Goal: Submit feedback/report problem: Submit feedback/report problem

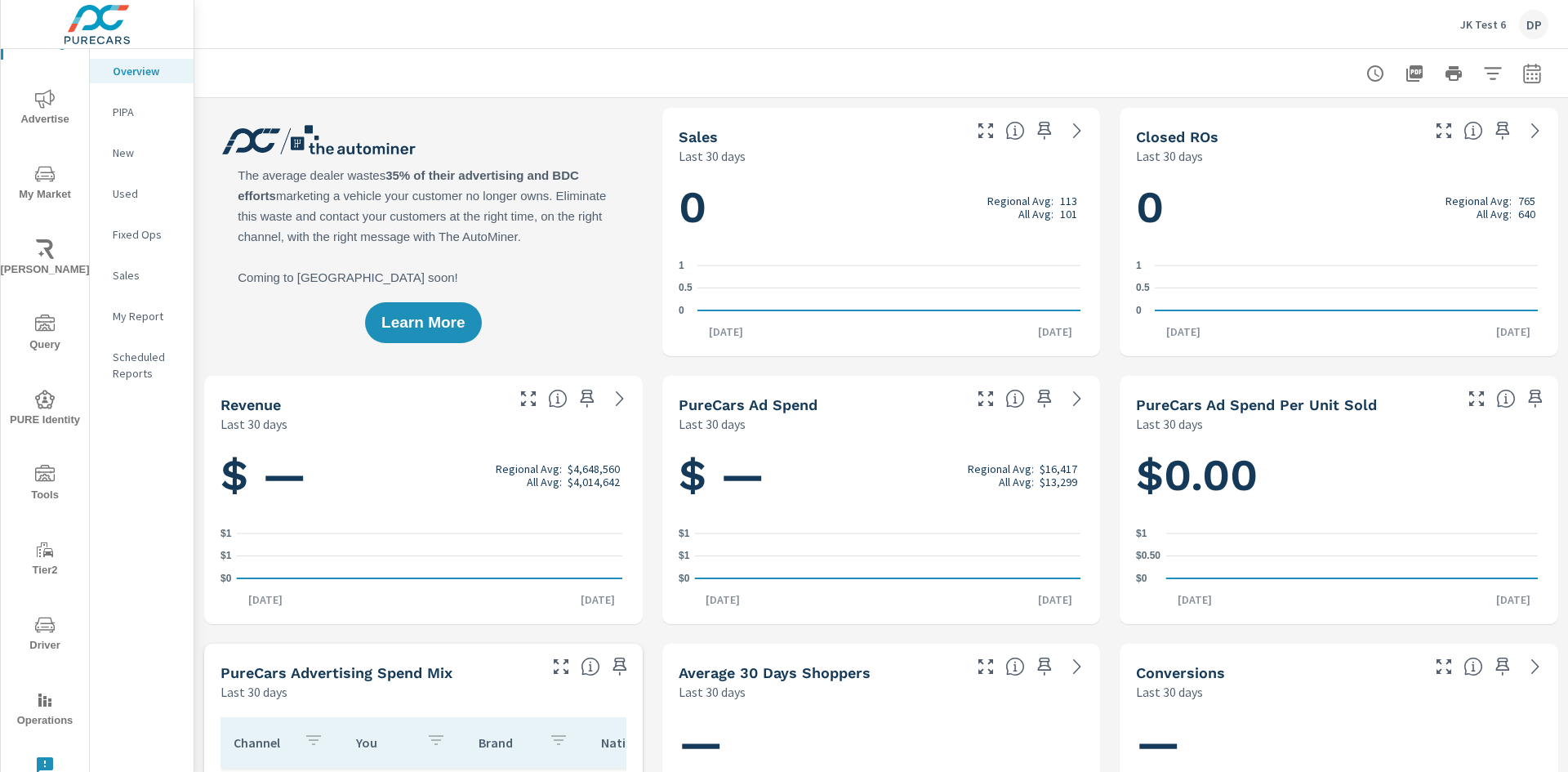
scroll to position [1, 0]
click at [38, 759] on icon "nav menu" at bounding box center [45, 765] width 17 height 17
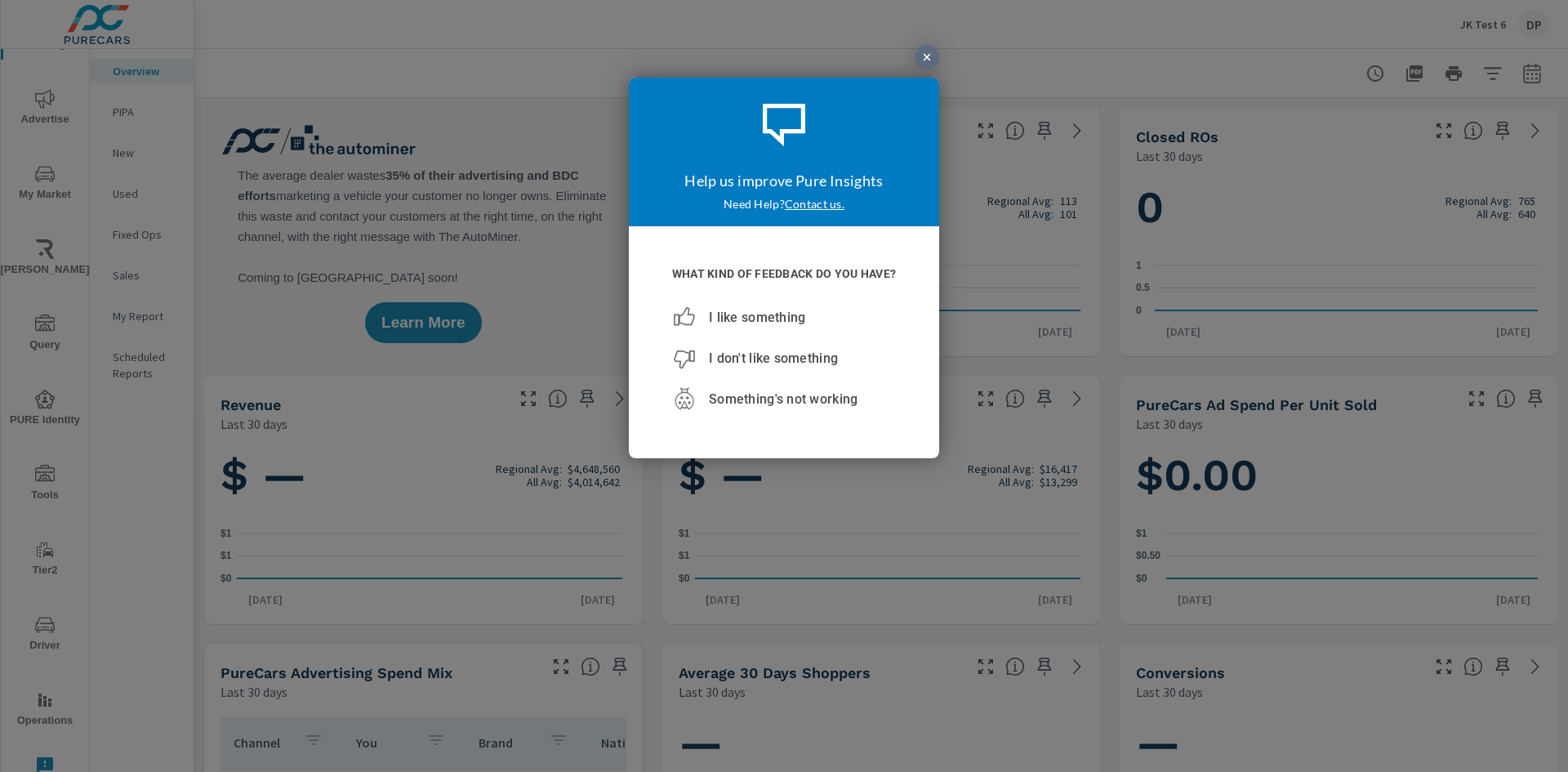
scroll to position [0, 0]
click at [792, 357] on span "I don't like something" at bounding box center [773, 358] width 129 height 16
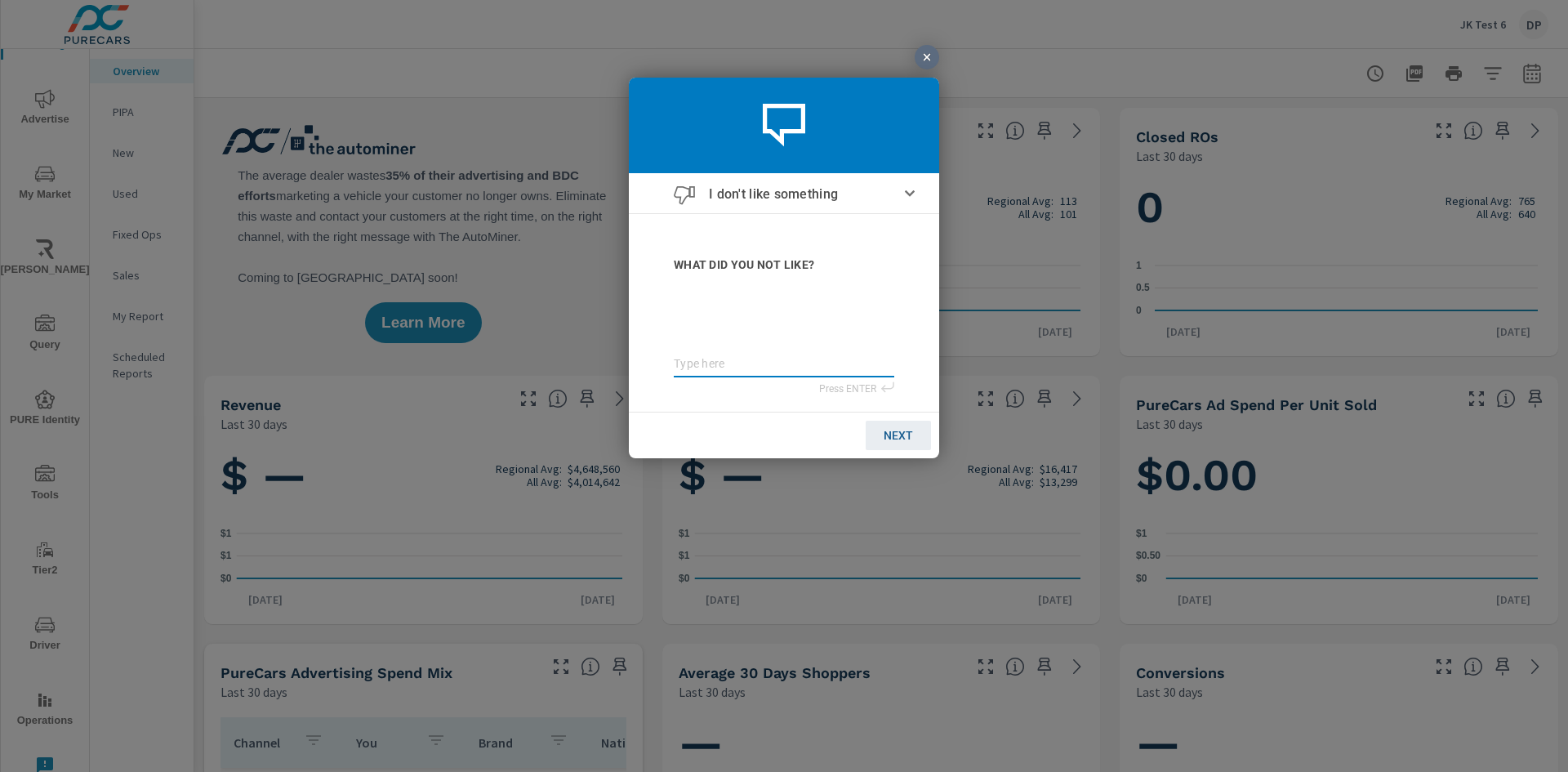
click at [706, 364] on textarea at bounding box center [784, 363] width 221 height 14
type textarea "t"
type textarea "te"
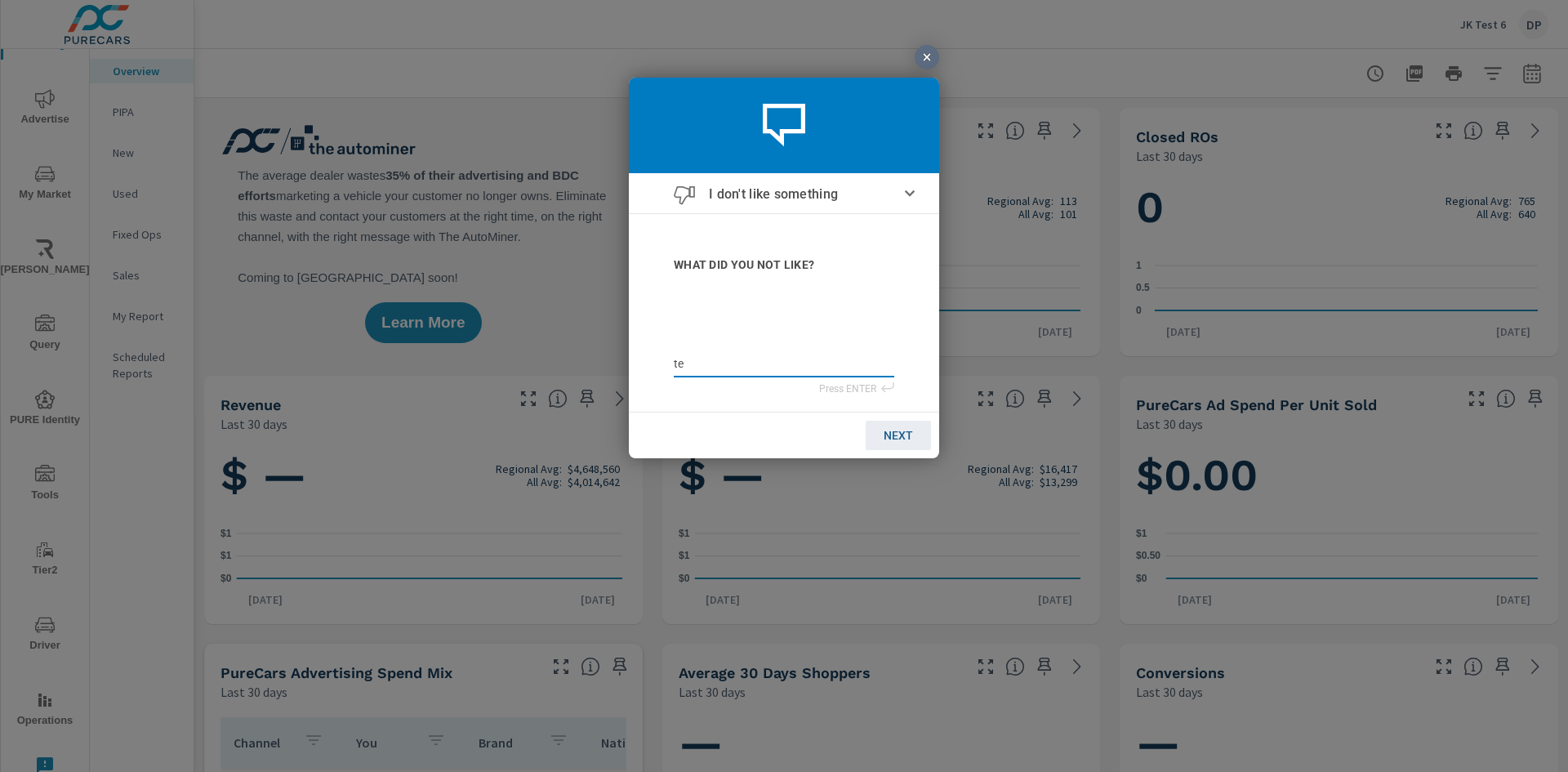
type textarea "tes"
type textarea "test"
type textarea "teste"
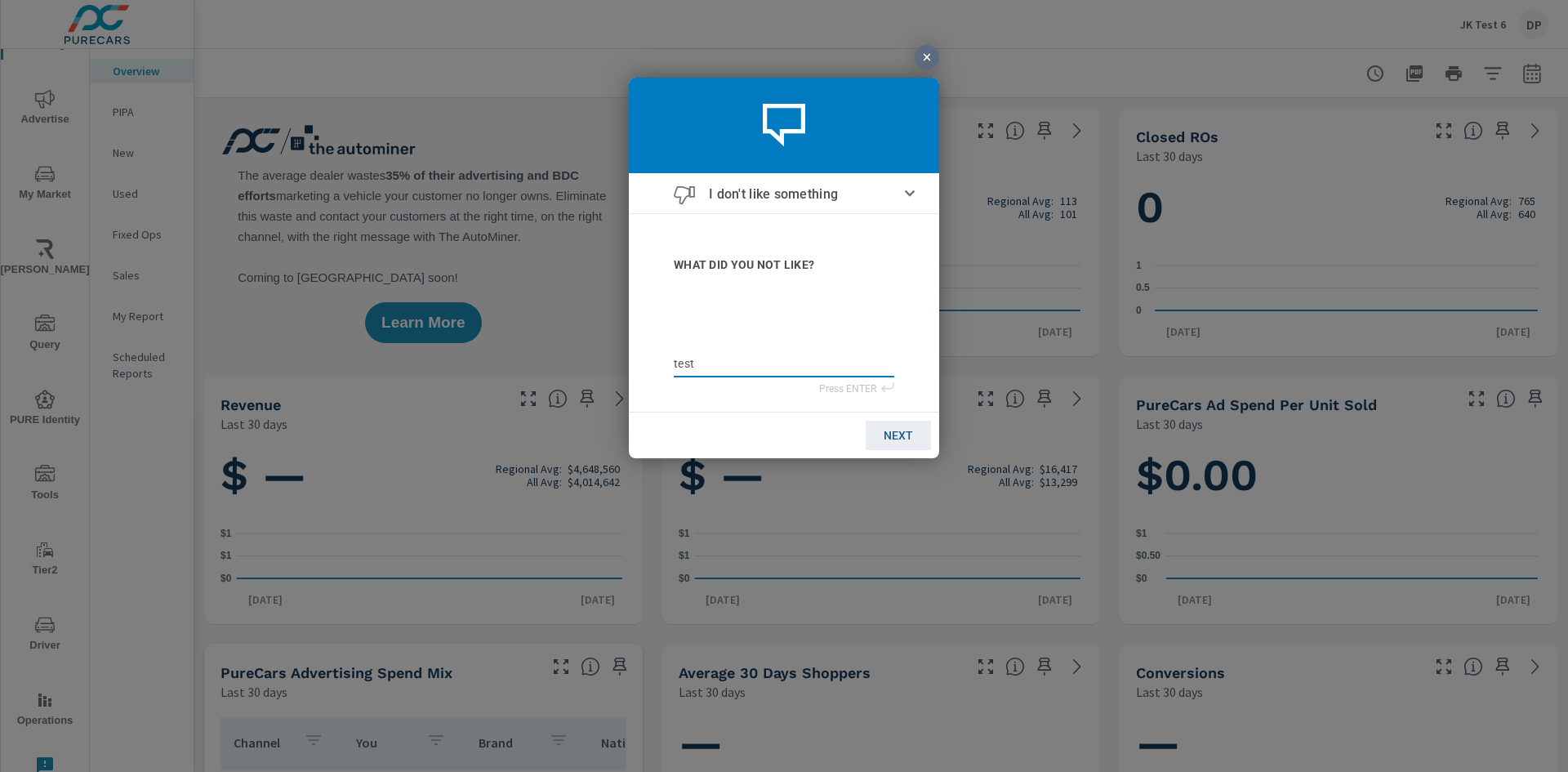
type textarea "teste"
click at [750, 364] on textarea "teste" at bounding box center [784, 356] width 221 height 28
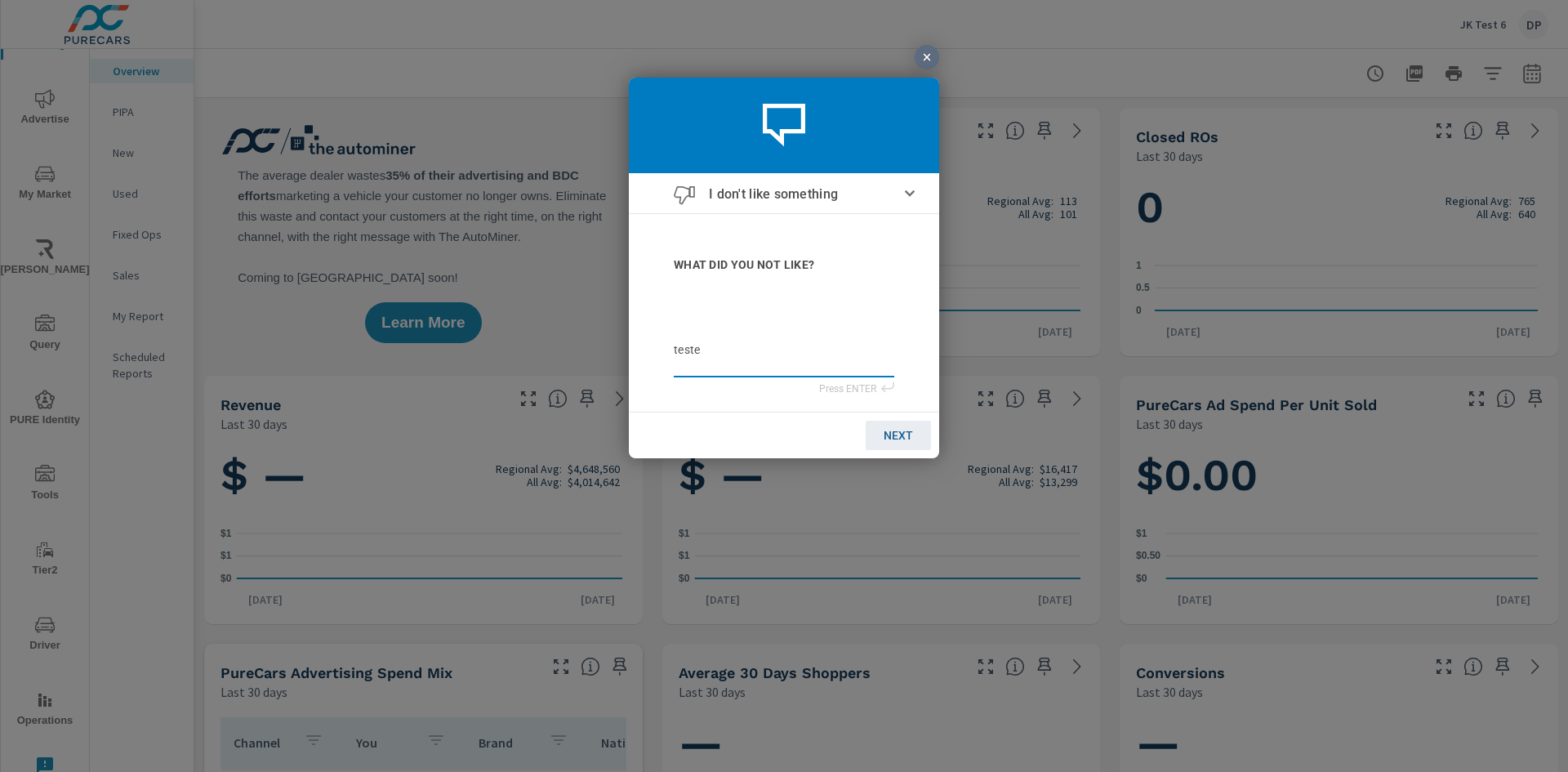
click at [893, 441] on link "NEXT" at bounding box center [898, 434] width 65 height 30
click at [697, 360] on input "email" at bounding box center [784, 359] width 221 height 18
type input "j"
type input "ju"
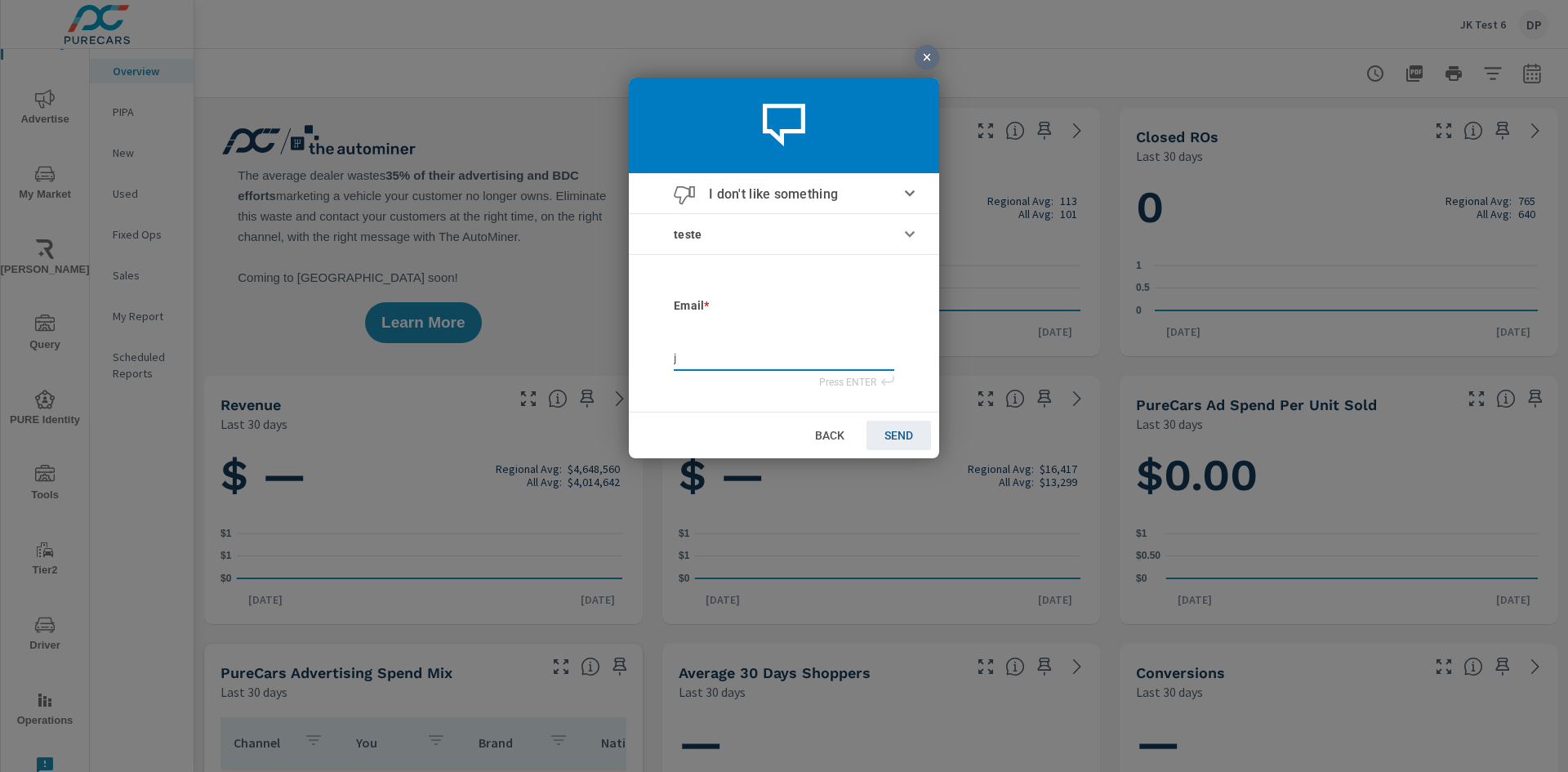
type input "ju"
type input "[DATE]"
type input "juli"
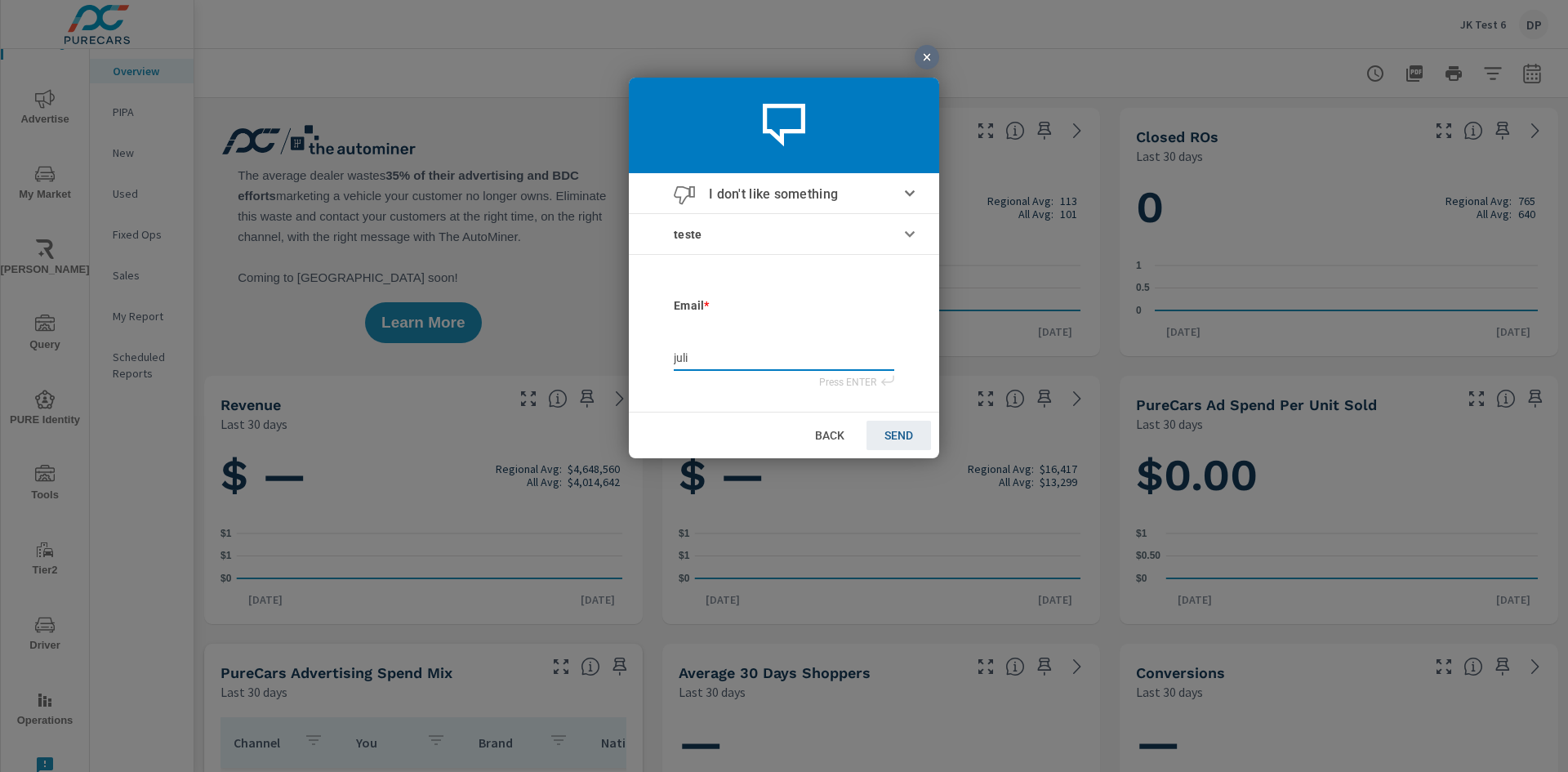
type input "[PERSON_NAME]"
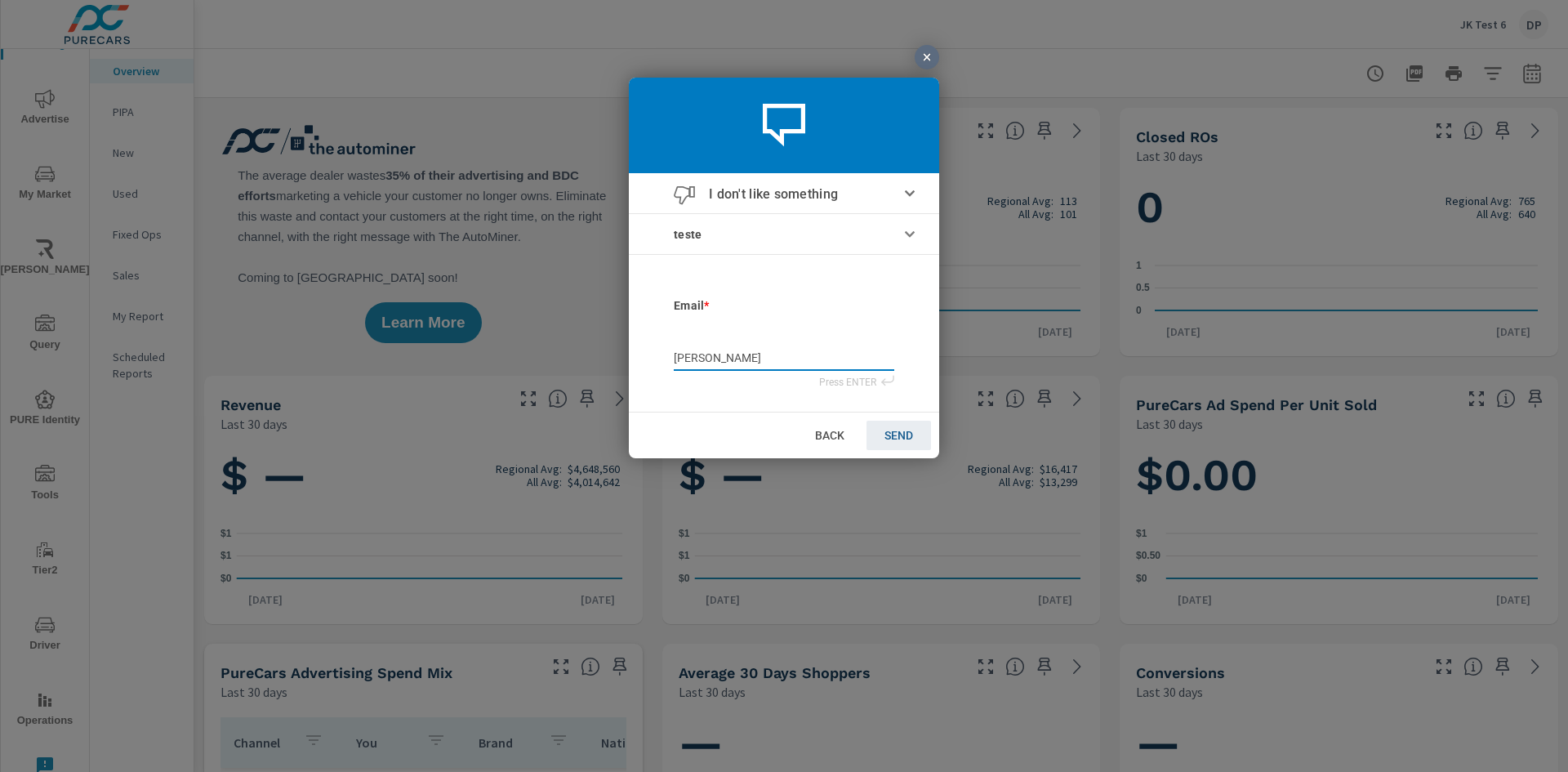
type input "[PERSON_NAME]"
type input "julianaf"
type input "julianaf@"
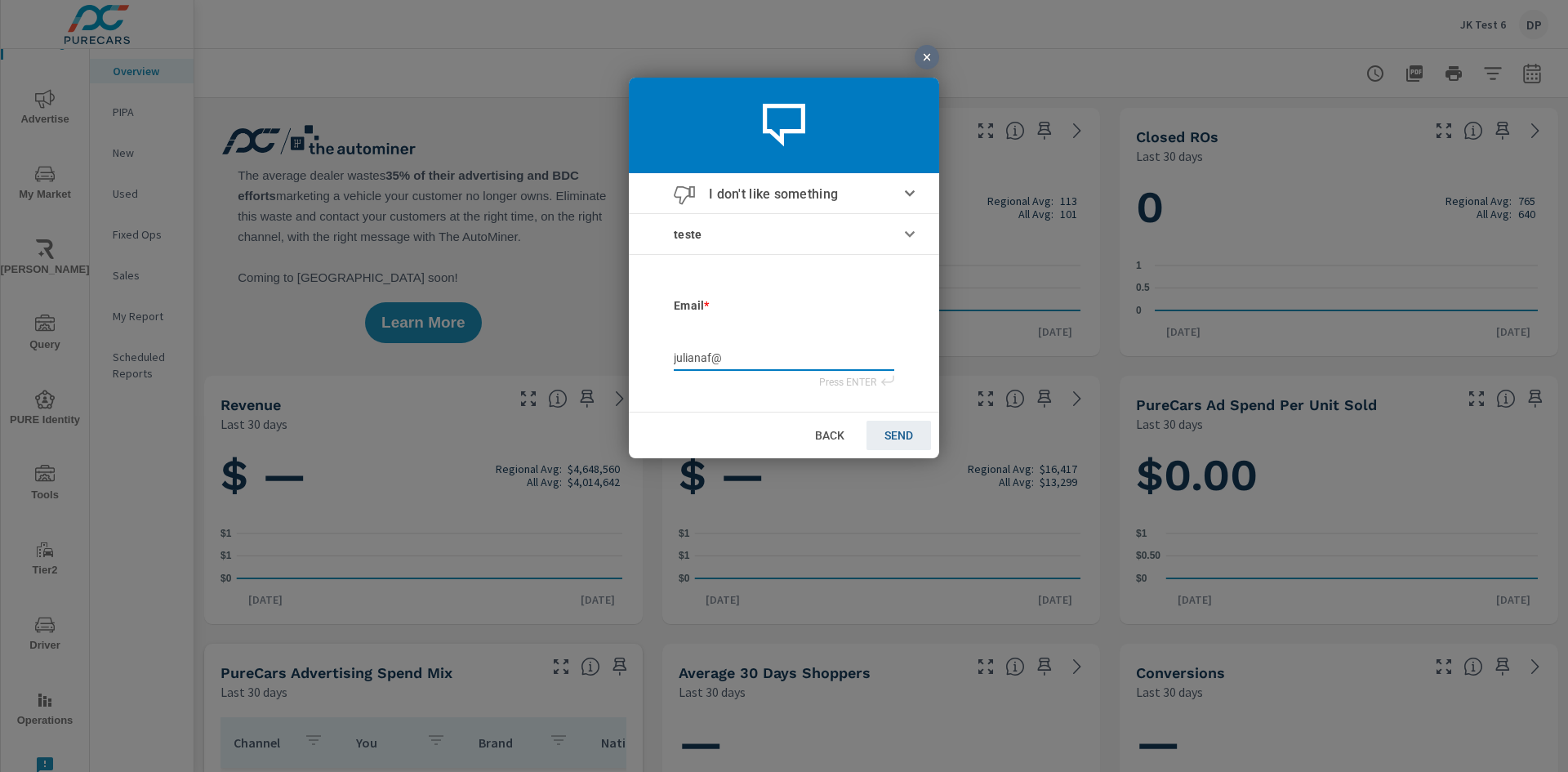
type input "julianaf@p"
type input "julianaf@pu"
type input "julianaf@pur"
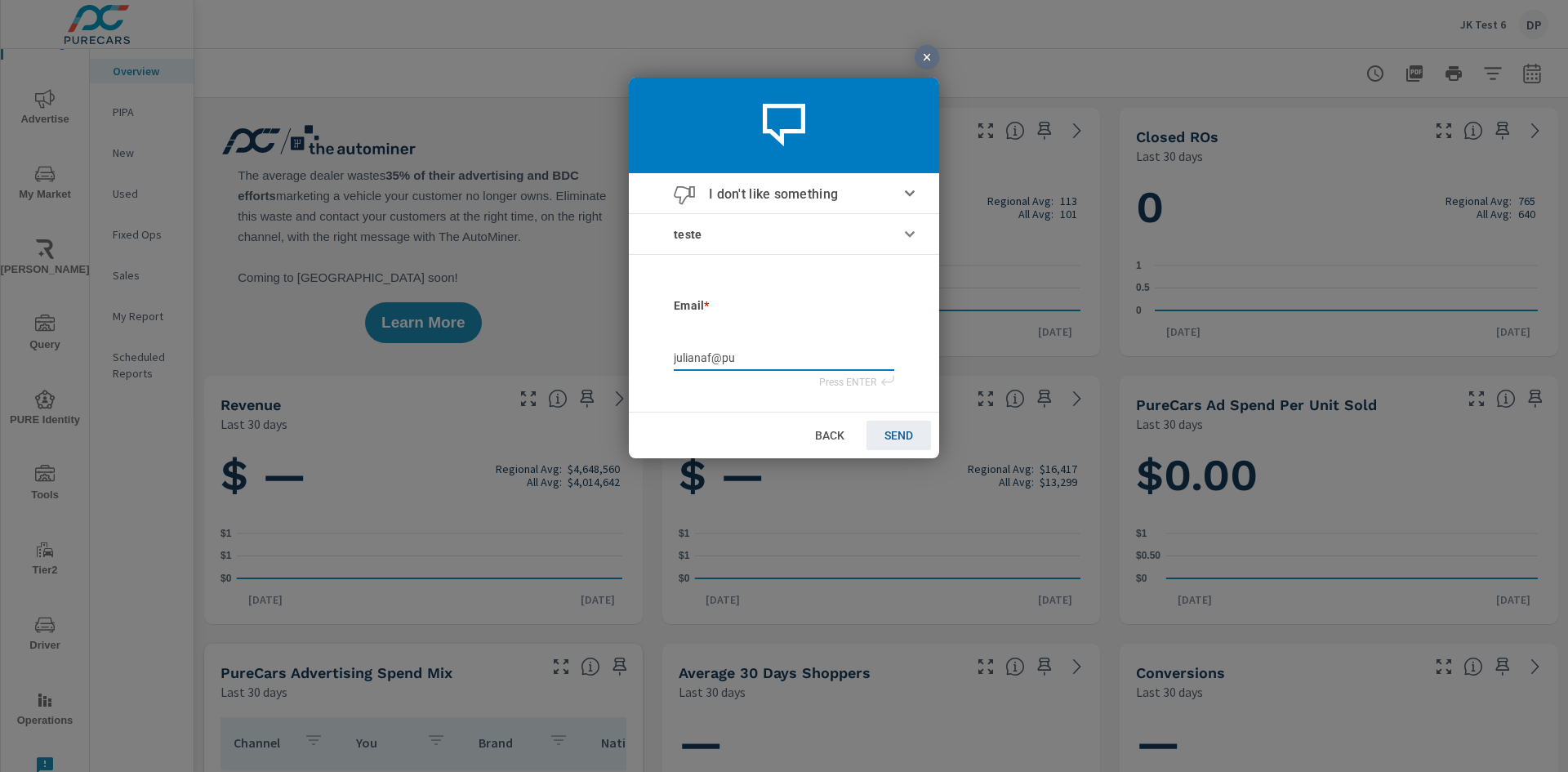
type input "julianaf@pur"
type input "julianaf@pure"
type input "julianaf@purec"
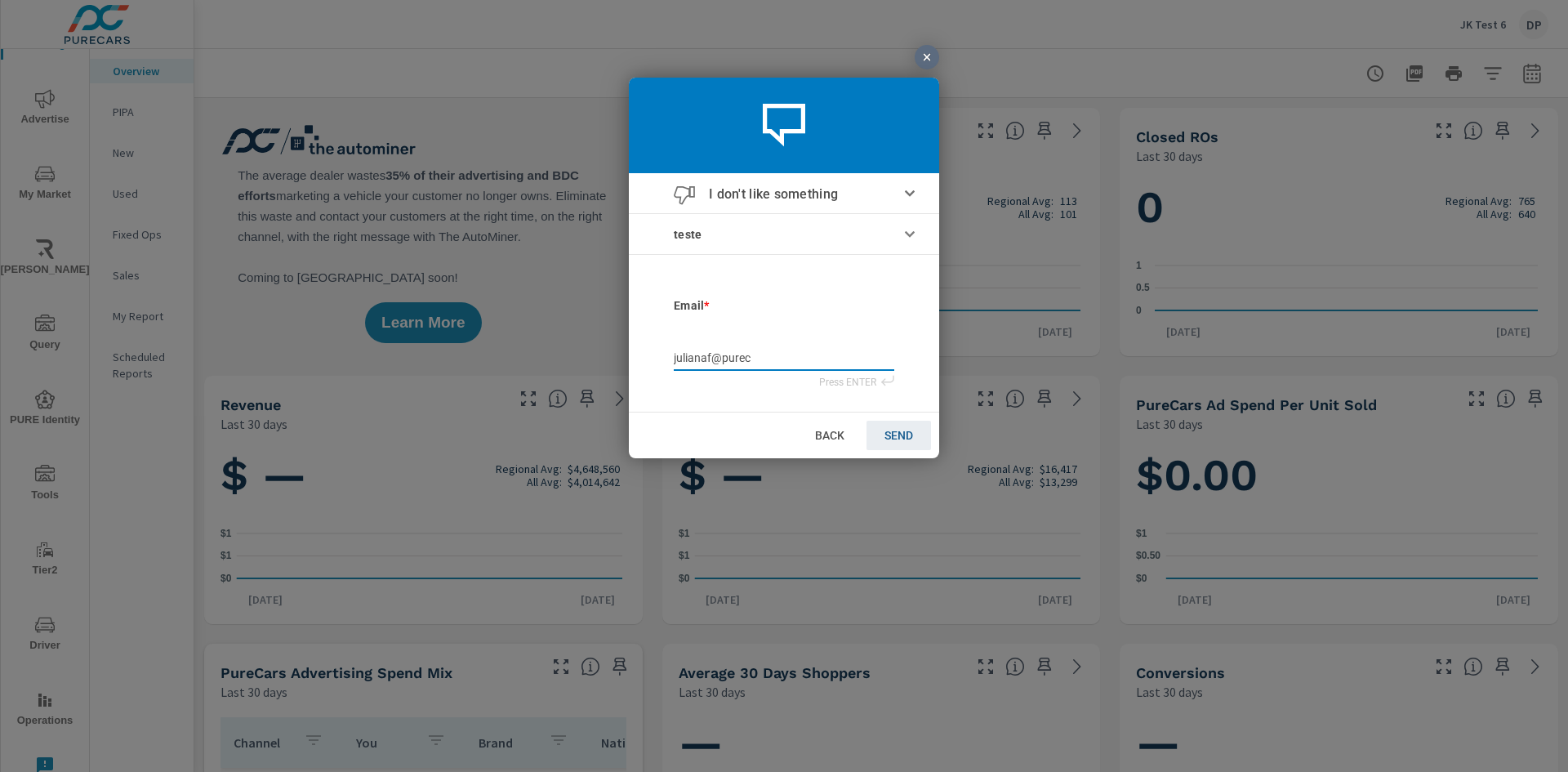
type input "julianaf@pureca"
type input "julianaf@purecar"
type input "julianaf@purecars"
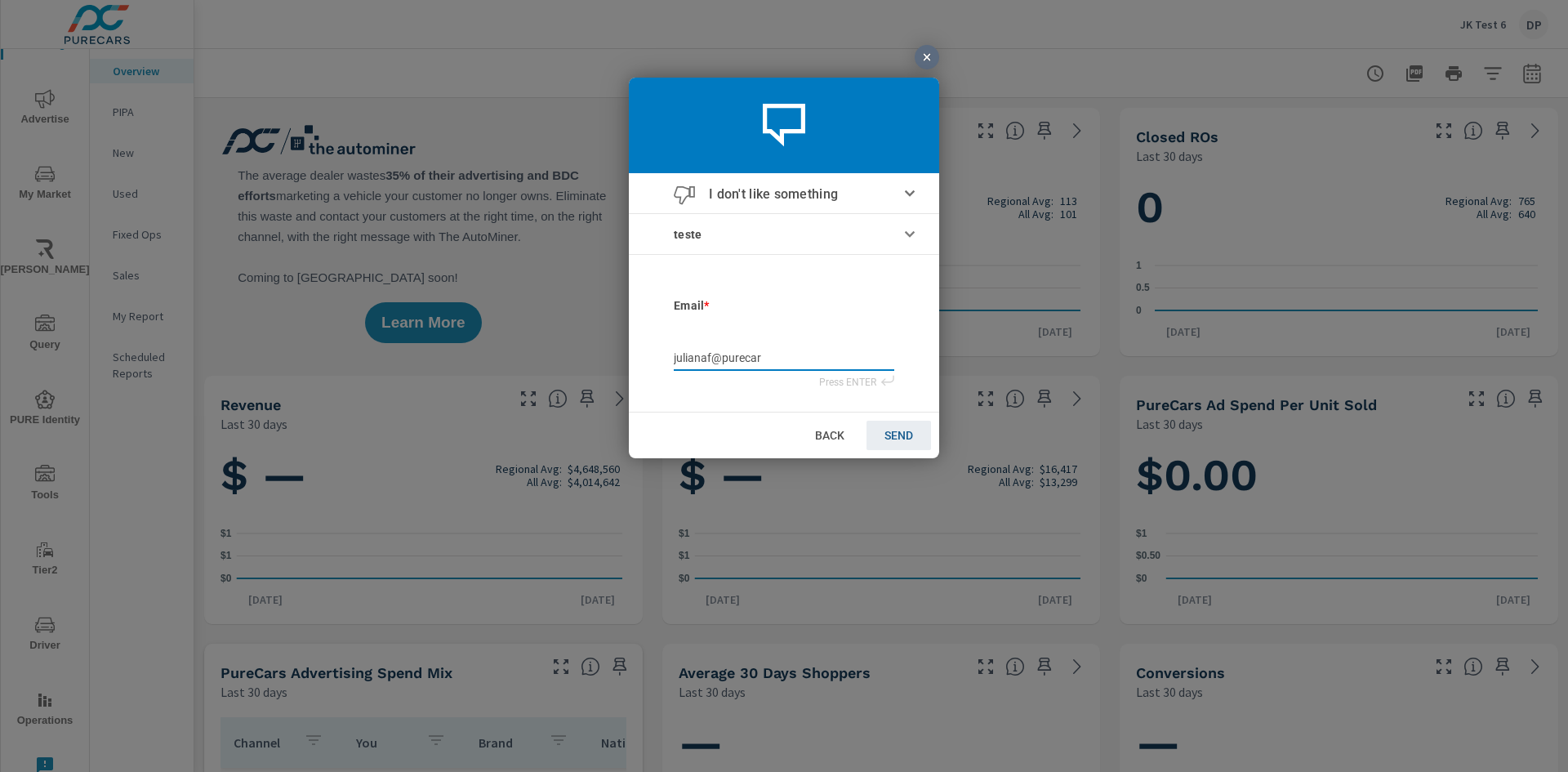
type input "julianaf@purecars"
type input "julianaf@purecars."
type input "julianaf@purecars.c"
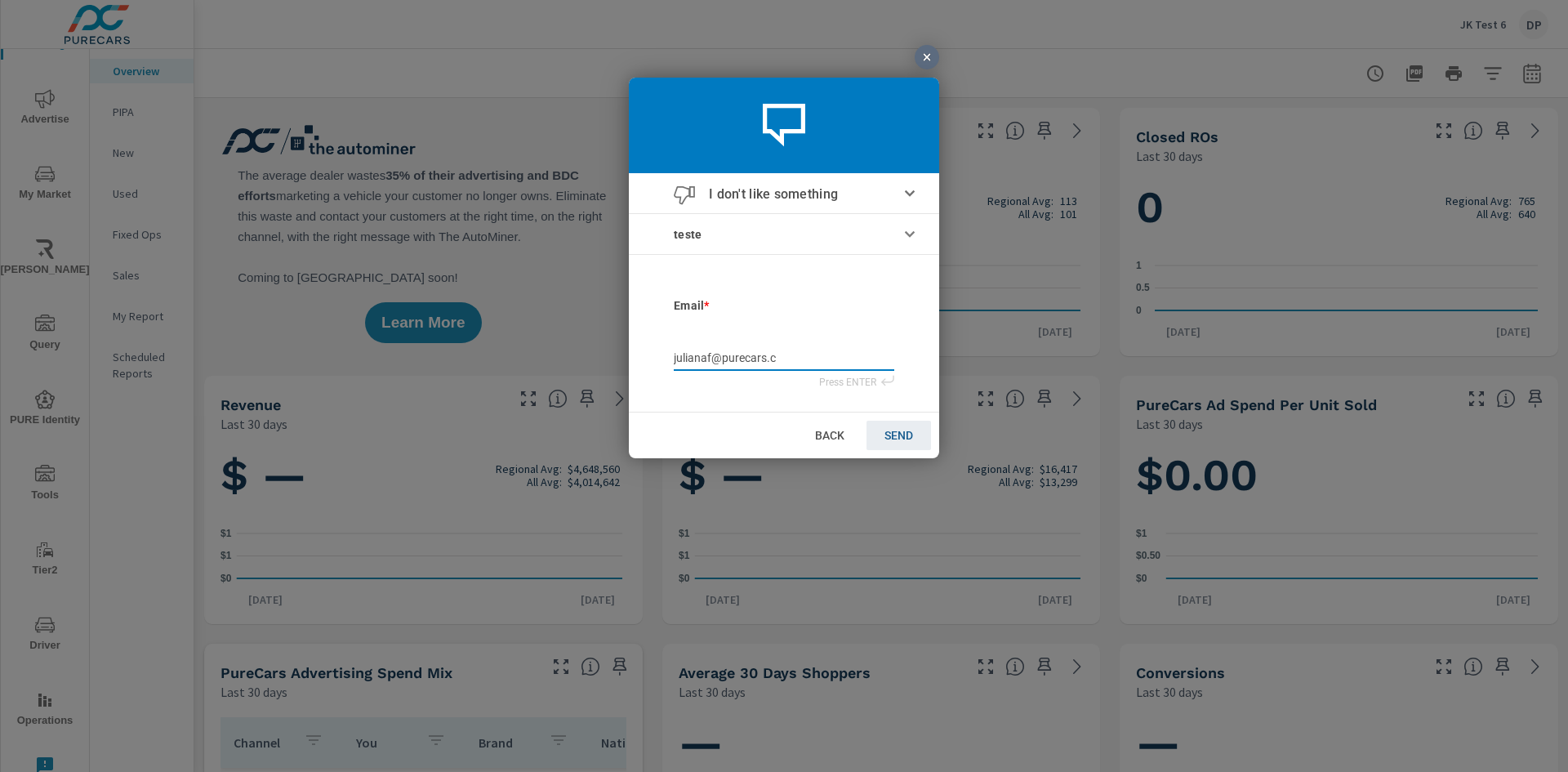
type input "[EMAIL_ADDRESS][DOMAIN_NAME]"
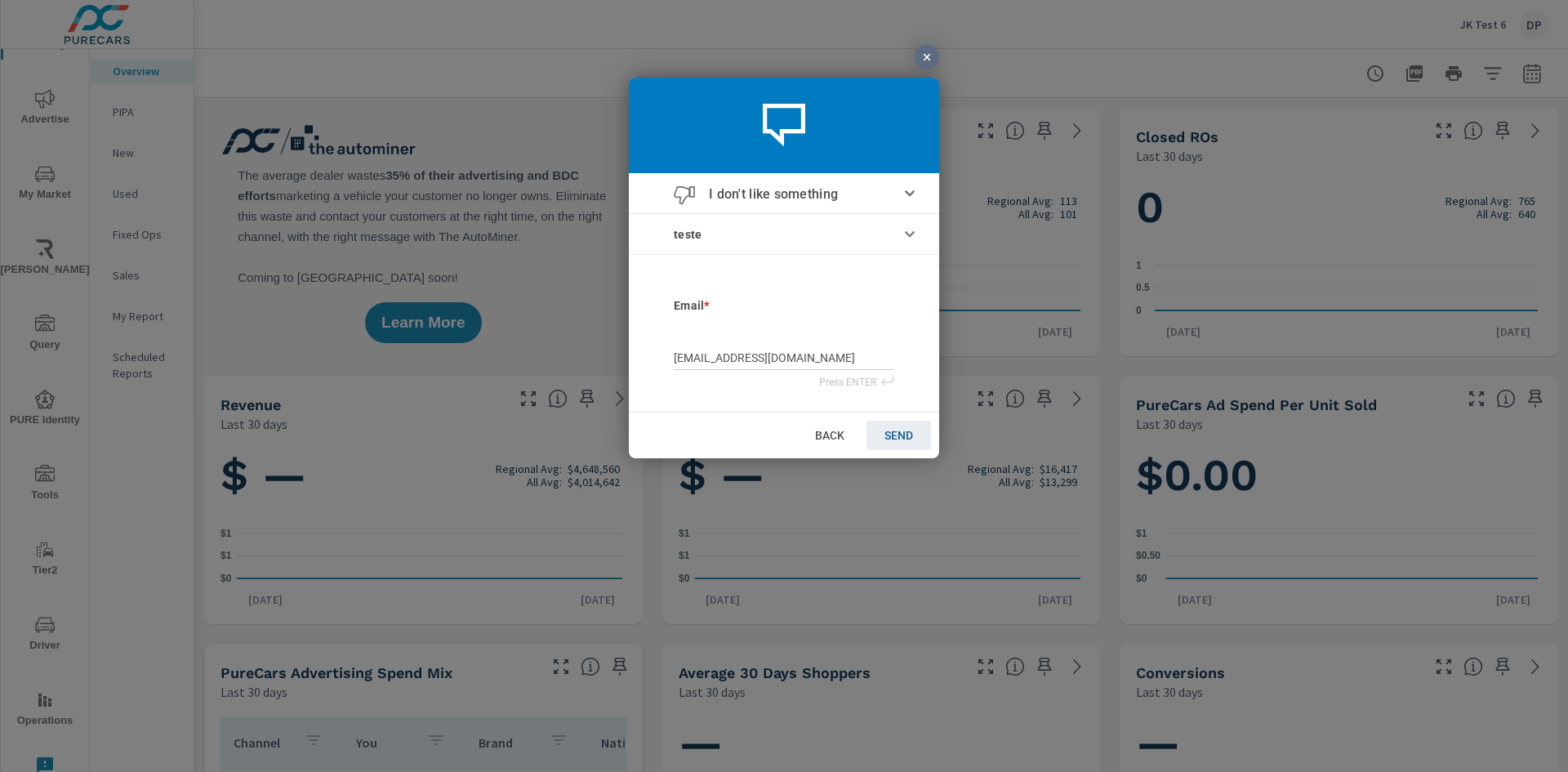
click at [894, 427] on span "SEND" at bounding box center [899, 434] width 29 height 13
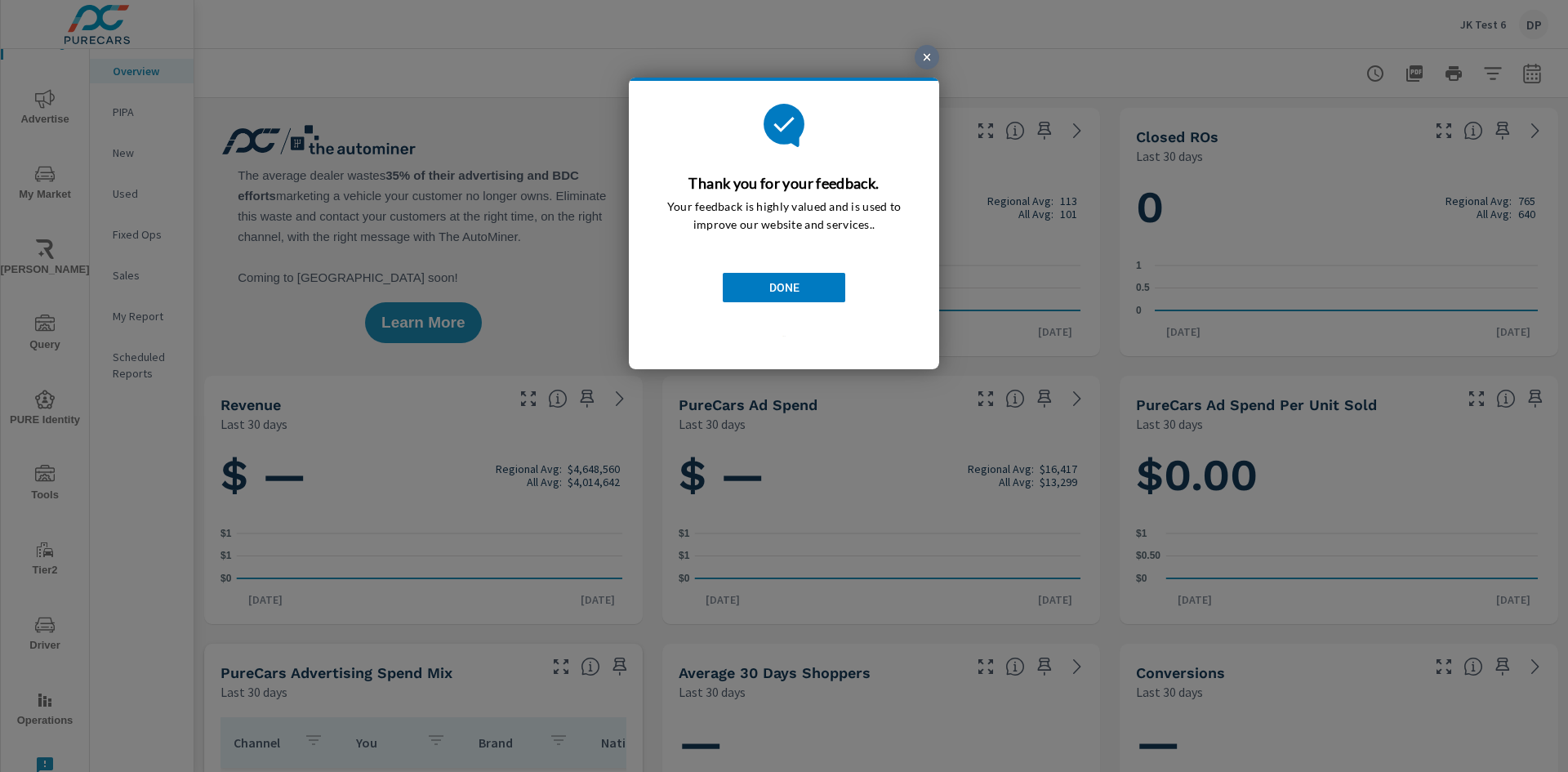
click at [800, 290] on link "DONE" at bounding box center [784, 287] width 122 height 30
